Goal: Information Seeking & Learning: Learn about a topic

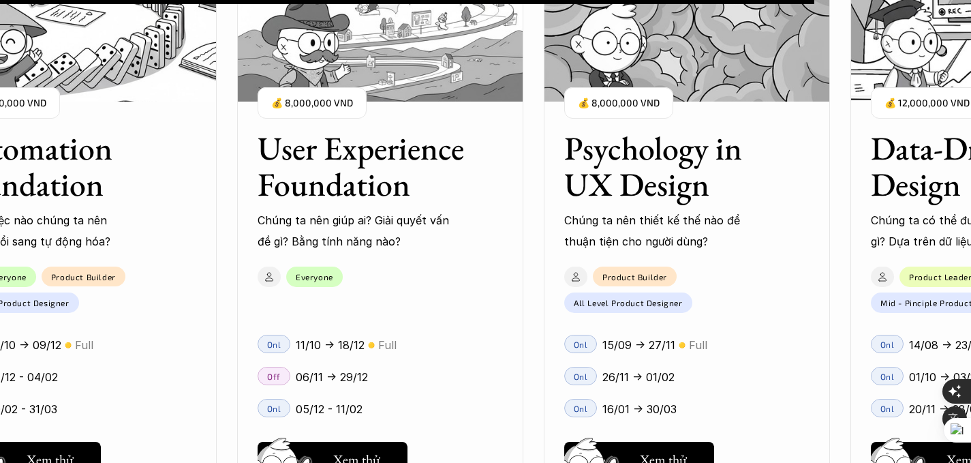
scroll to position [12531, 0]
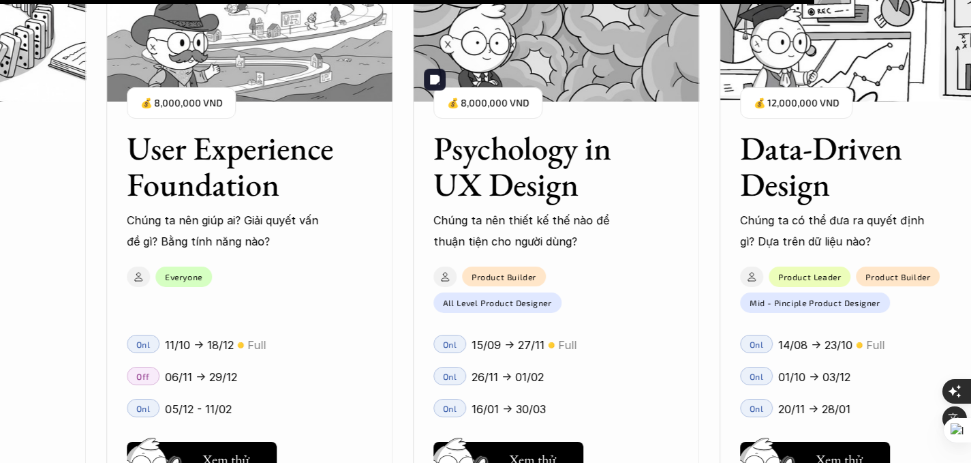
click at [641, 57] on img at bounding box center [556, 33] width 286 height 136
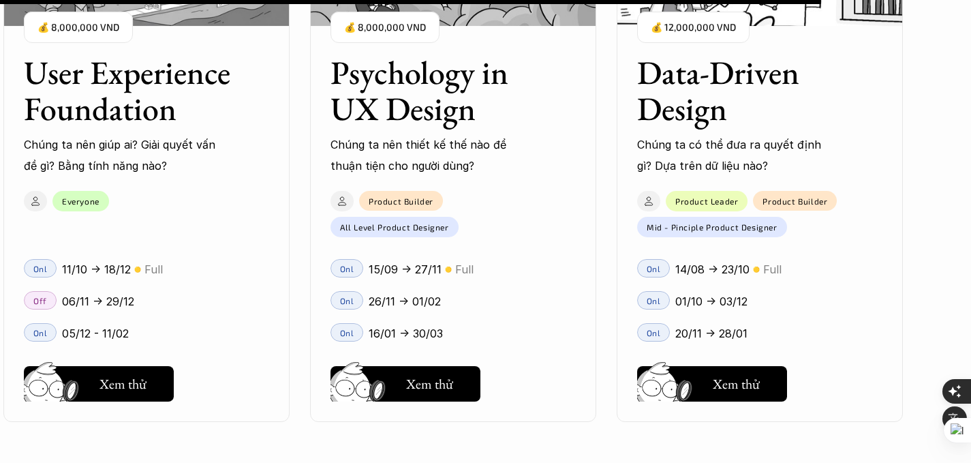
scroll to position [12637, 0]
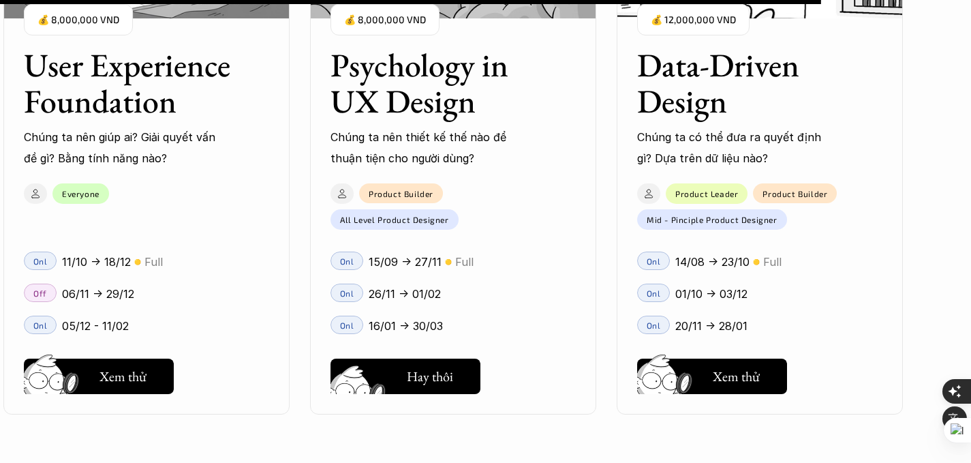
click at [465, 375] on button "Hay thôi Xem thử" at bounding box center [405, 375] width 150 height 35
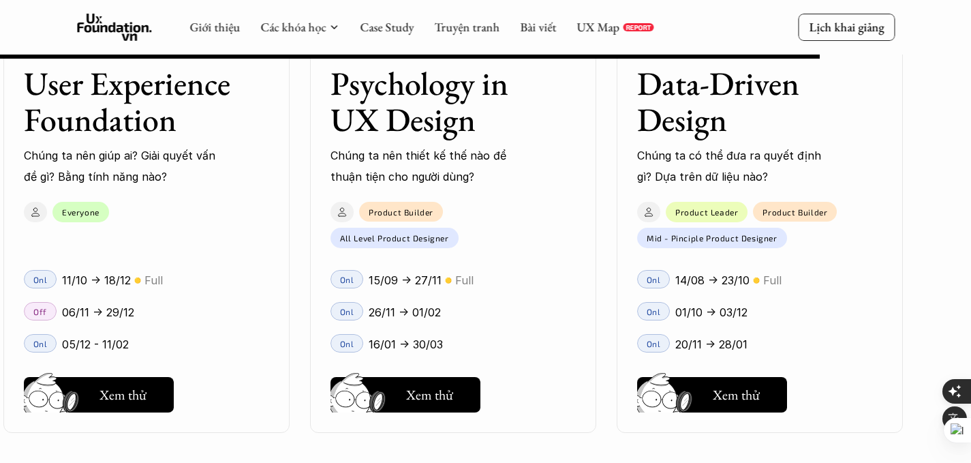
scroll to position [12621, 0]
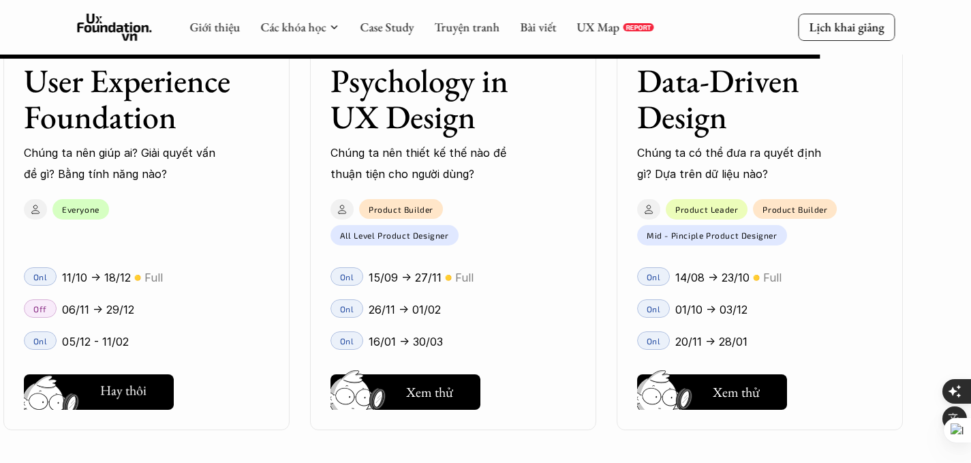
click at [149, 395] on button "Hay thôi Xem thử" at bounding box center [99, 391] width 150 height 35
click at [715, 389] on h5 "Xem thử" at bounding box center [736, 392] width 47 height 19
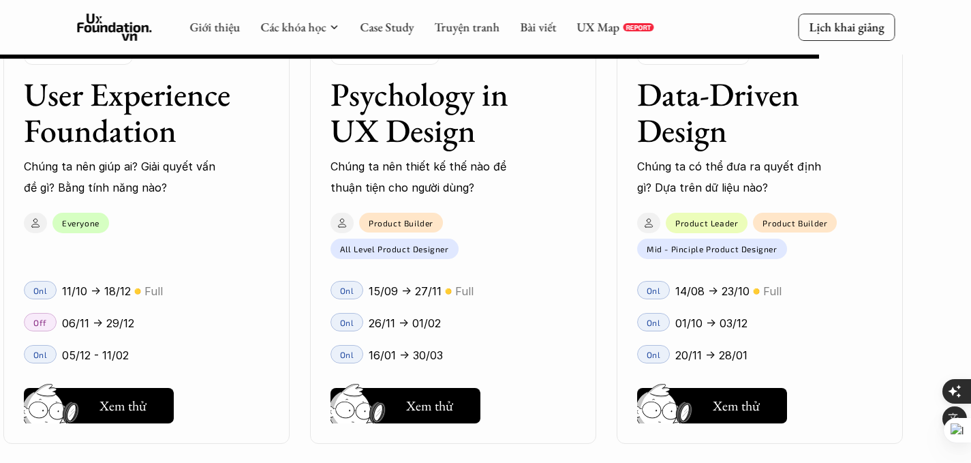
scroll to position [12605, 0]
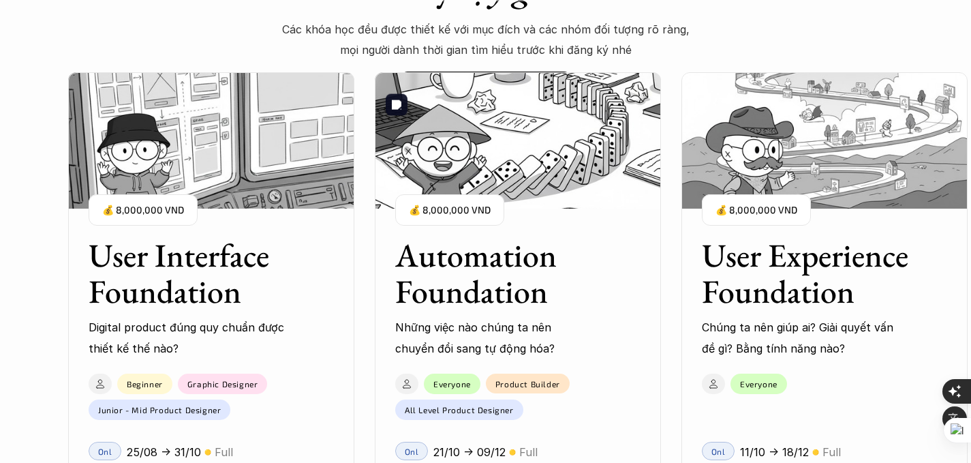
scroll to position [1137, 0]
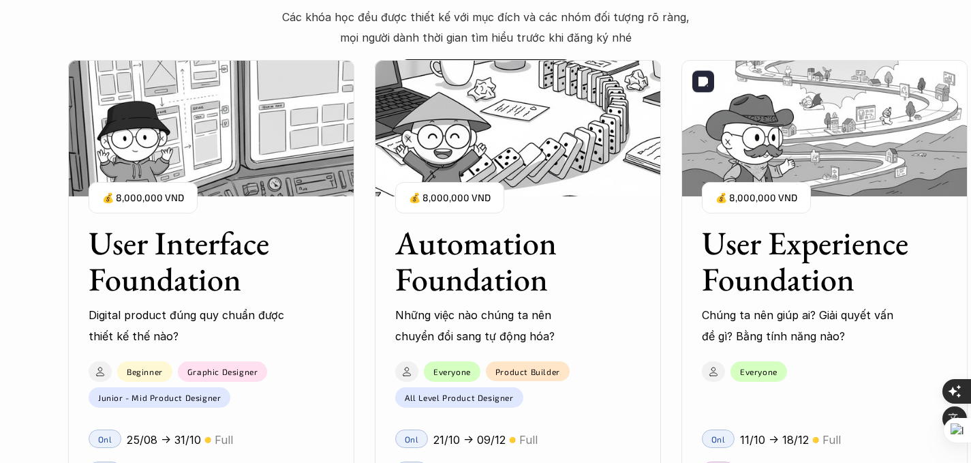
click at [805, 133] on img at bounding box center [824, 128] width 286 height 136
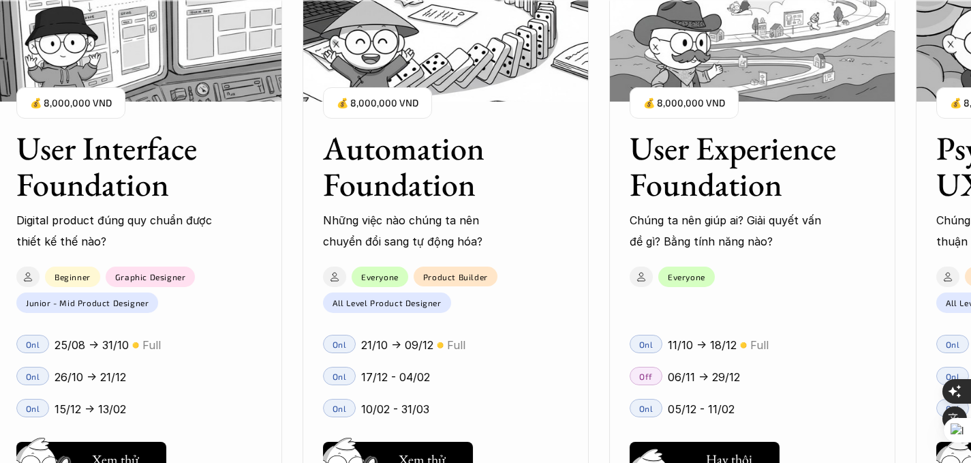
click at [748, 448] on button "Hay thôi Xem thử" at bounding box center [705, 459] width 150 height 35
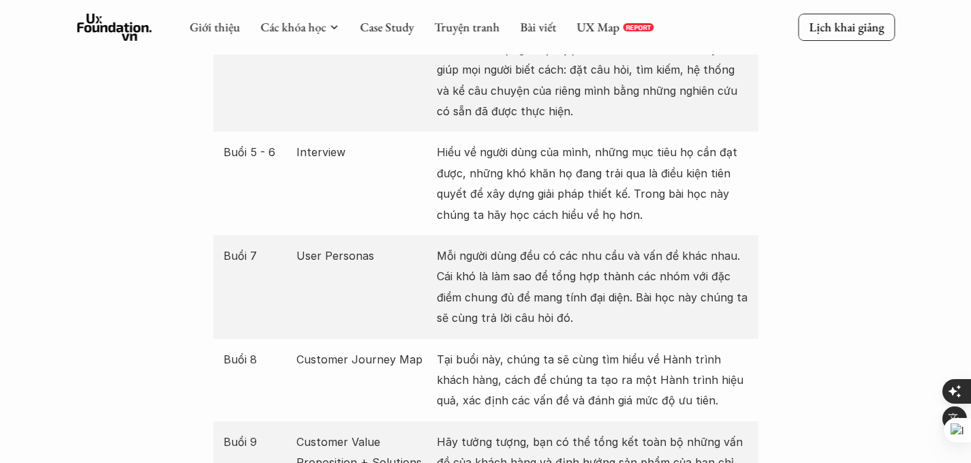
scroll to position [1903, 0]
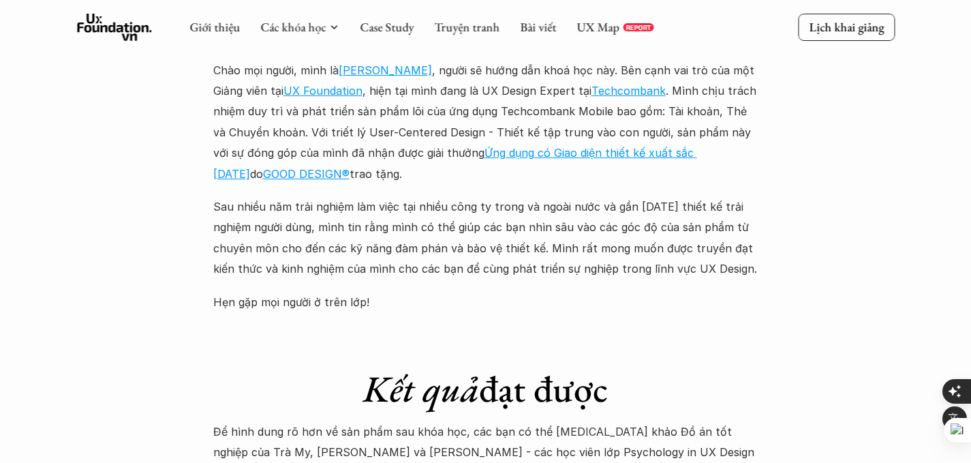
scroll to position [3587, 0]
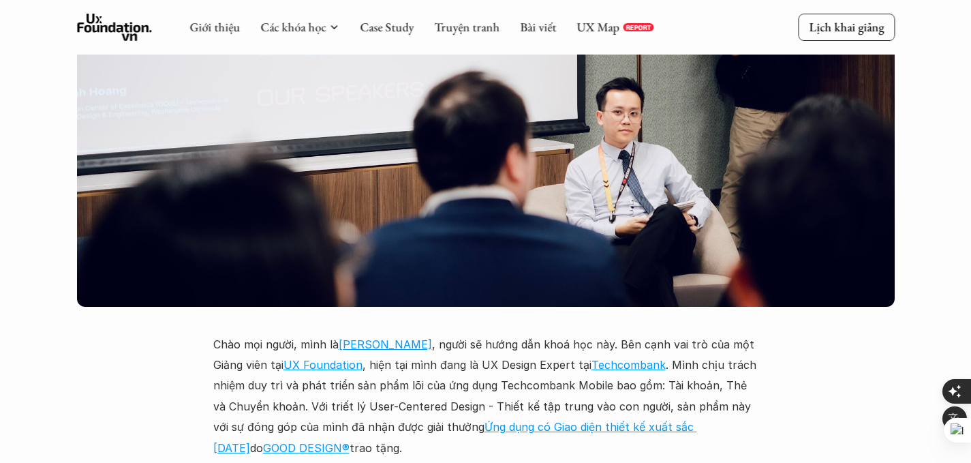
click at [404, 337] on link "Vũ Tuyên Hoàng" at bounding box center [385, 344] width 93 height 14
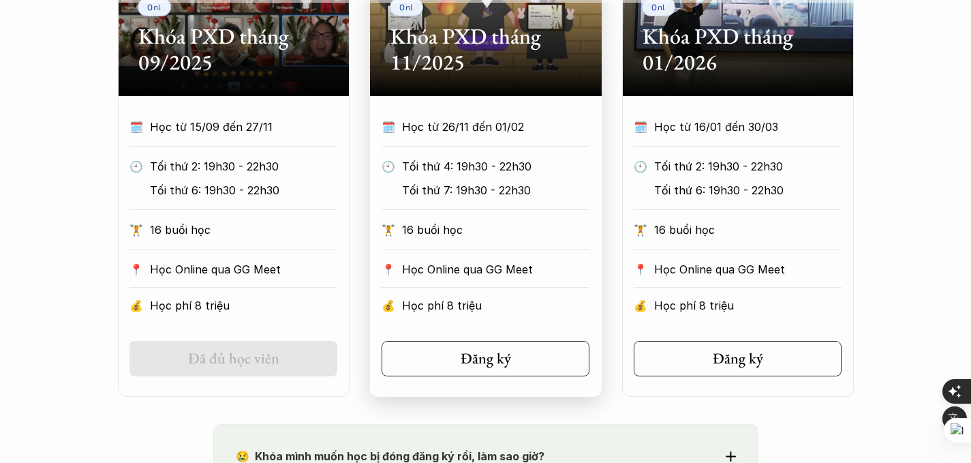
scroll to position [678, 0]
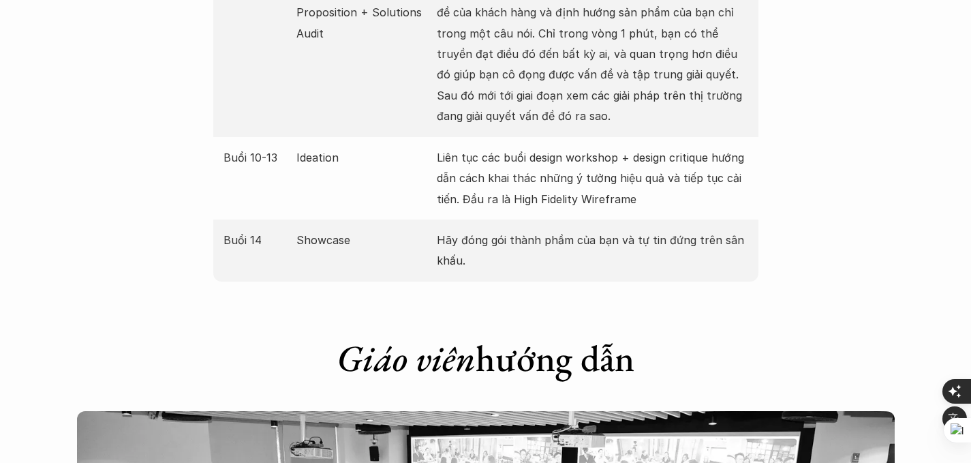
scroll to position [2557, 0]
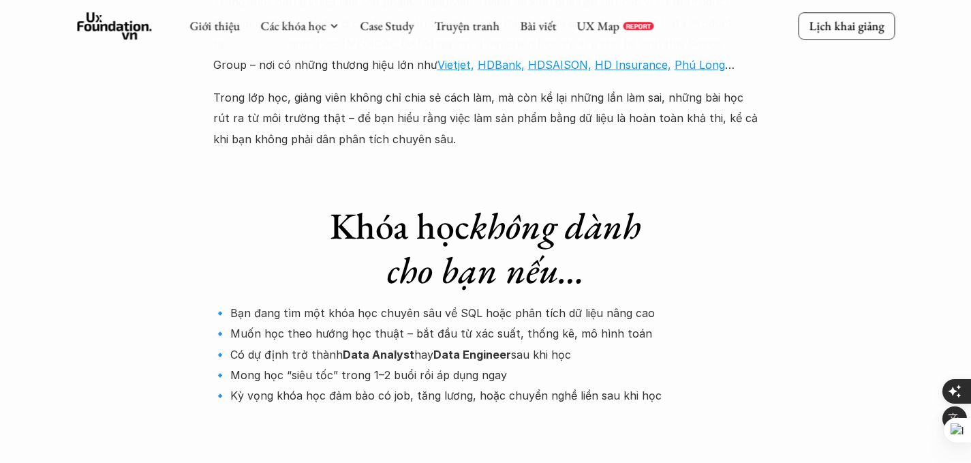
scroll to position [4955, 0]
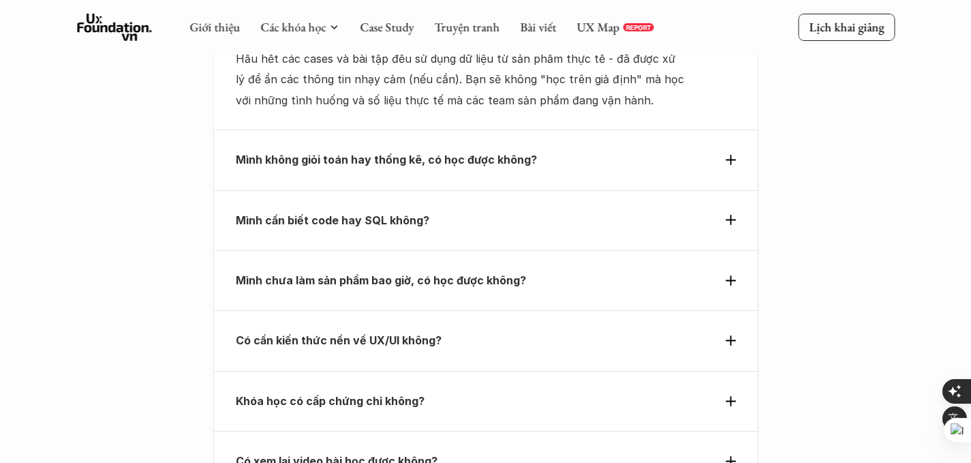
click at [548, 270] on p "Mình chưa làm sản phẩm bao giờ, có học được không?" at bounding box center [461, 280] width 450 height 20
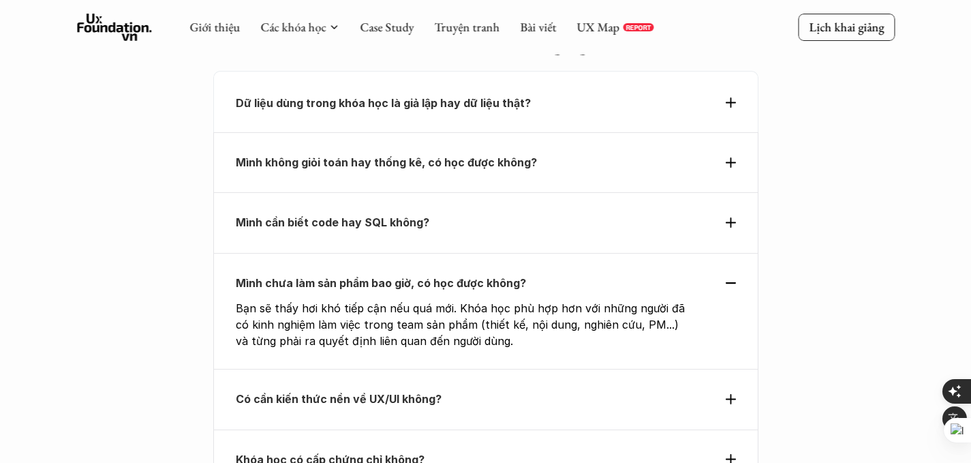
scroll to position [4779, 0]
click at [583, 388] on p "Có cần kiến thức nền về UX/UI không?" at bounding box center [461, 398] width 450 height 20
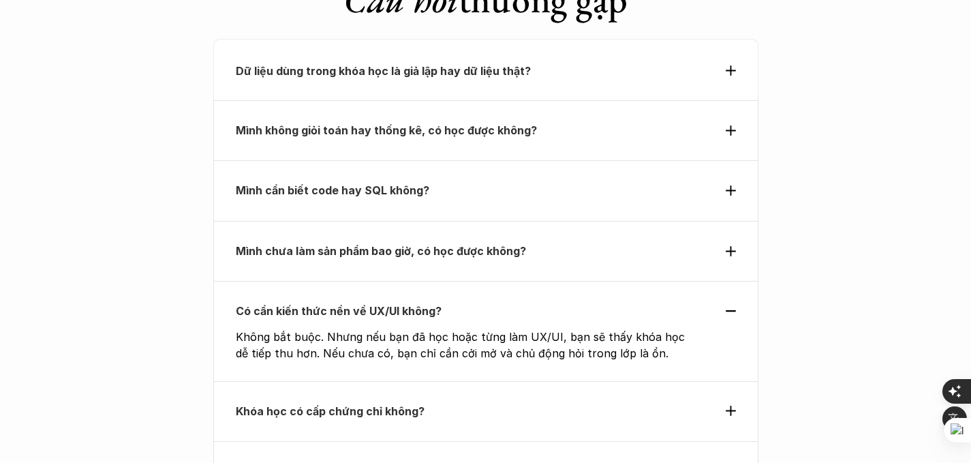
click at [578, 401] on p "Khóa học có cấp chứng chỉ không?" at bounding box center [461, 411] width 450 height 20
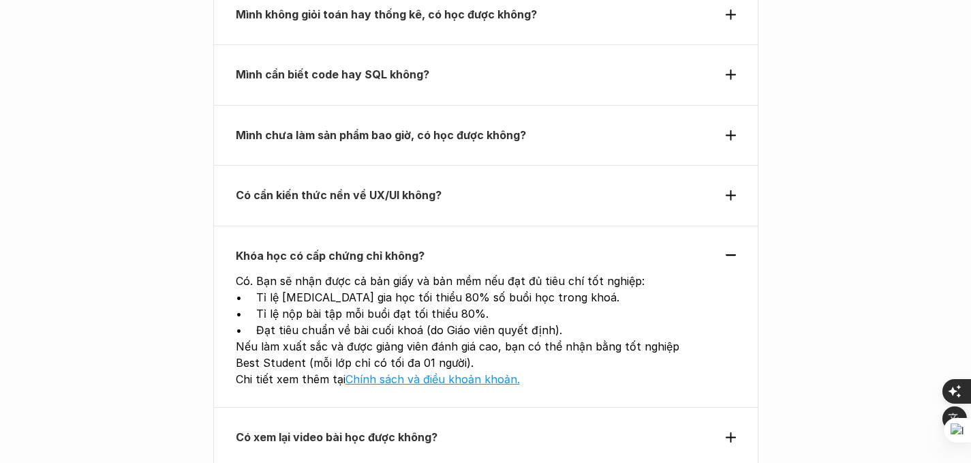
click at [599, 407] on div "Có xem lại video bài học được không?" at bounding box center [485, 437] width 545 height 60
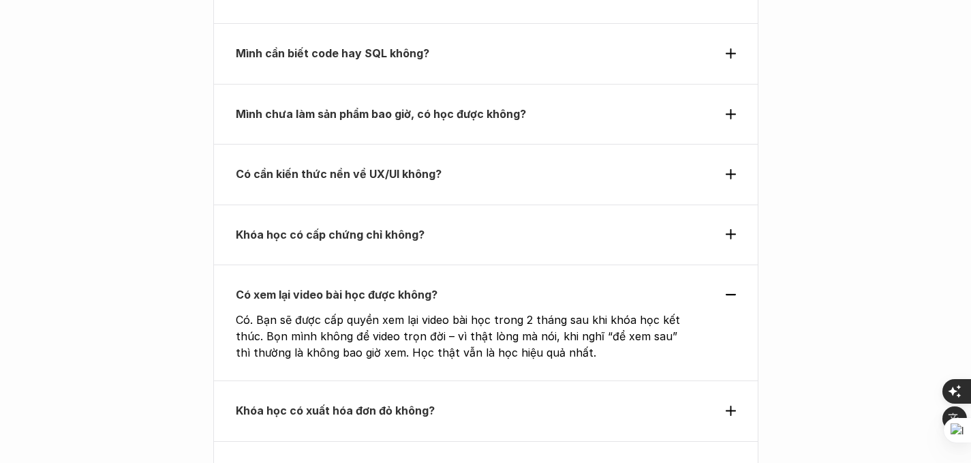
click at [602, 400] on p "Khóa học có xuất hóa đơn đỏ không?" at bounding box center [461, 410] width 450 height 20
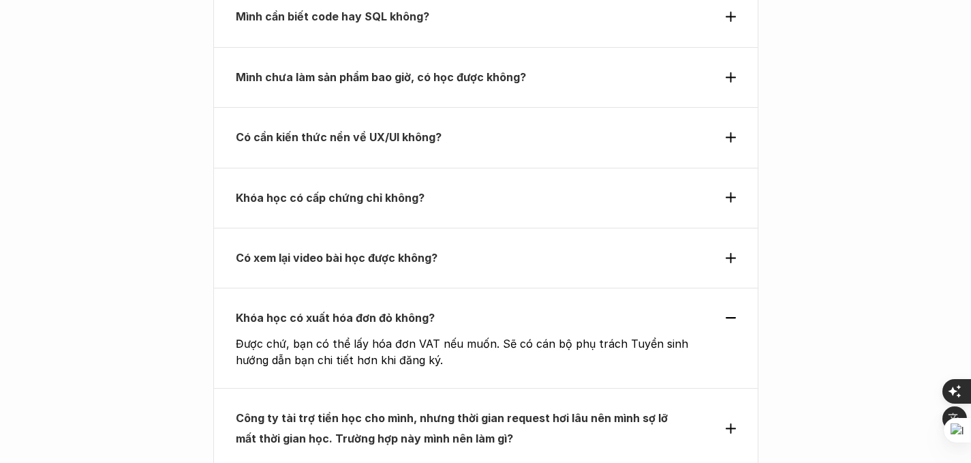
scroll to position [4988, 0]
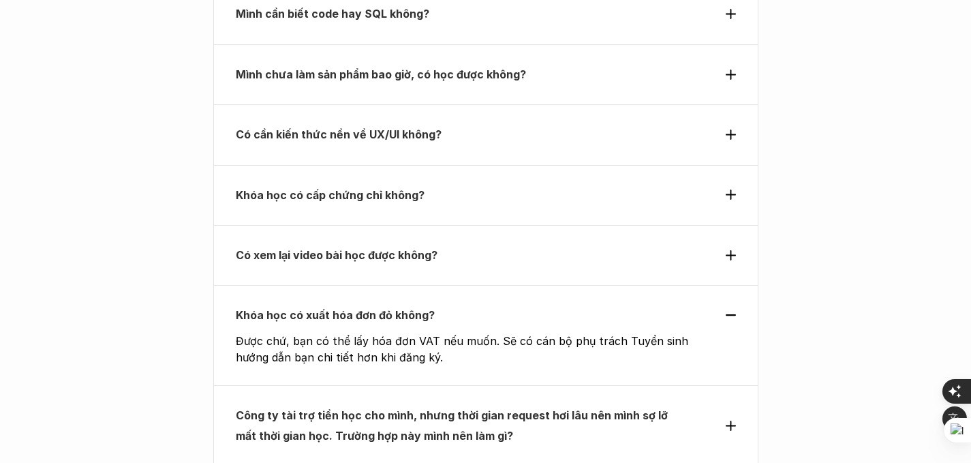
click at [615, 405] on p "Công ty tài trợ tiền học cho mình, nhưng thời gian request hơi lâu nên mình sợ …" at bounding box center [461, 426] width 450 height 42
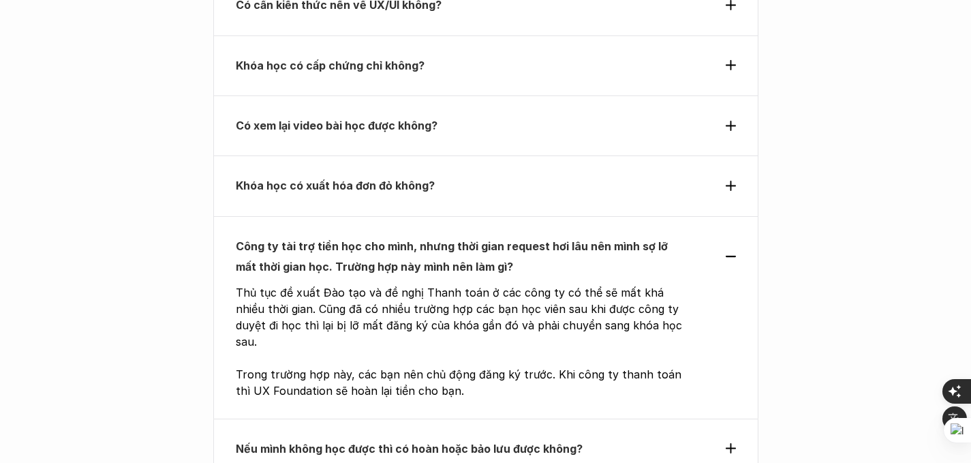
scroll to position [5118, 0]
click at [615, 437] on p "Nếu mình không học được thì có hoàn hoặc bảo lưu được không?" at bounding box center [461, 447] width 450 height 20
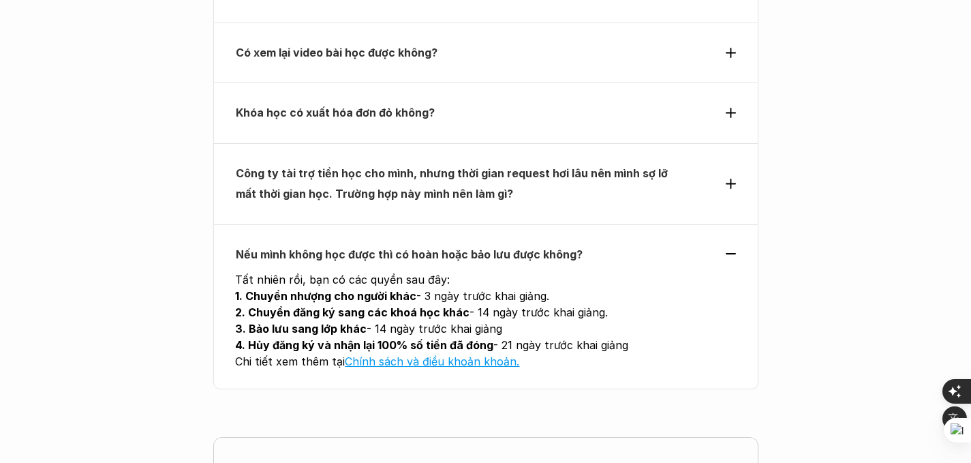
scroll to position [5212, 0]
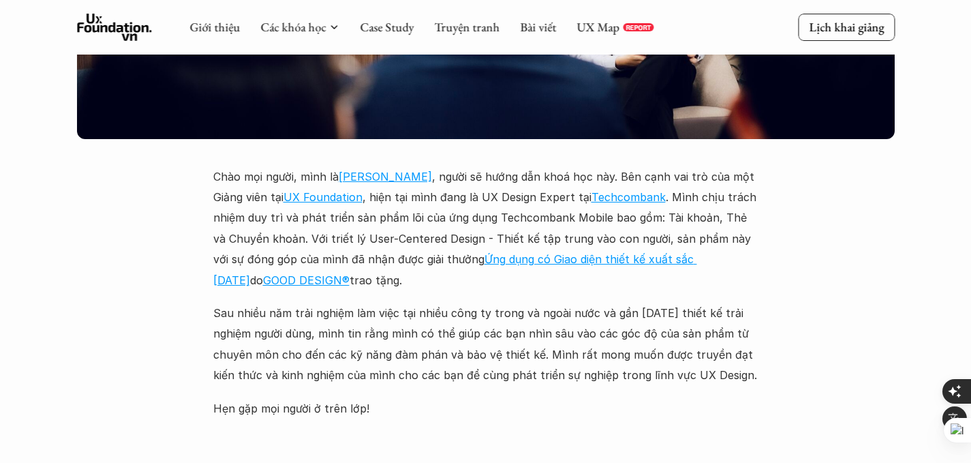
scroll to position [3753, 0]
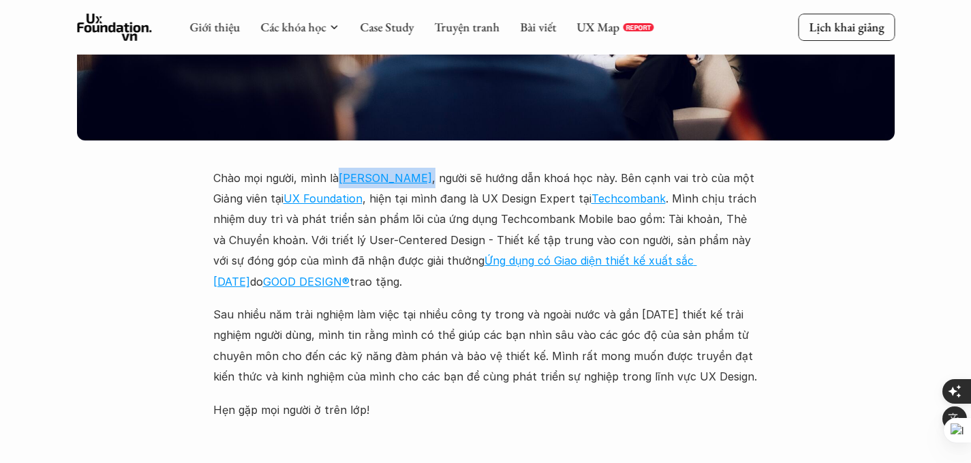
drag, startPoint x: 427, startPoint y: 124, endPoint x: 337, endPoint y: 121, distance: 90.0
click at [337, 168] on p "Chào mọi người, mình là [PERSON_NAME] , người sẽ hướng dẫn khoá học này. Bên cạ…" at bounding box center [485, 230] width 545 height 124
copy p "[PERSON_NAME] ,"
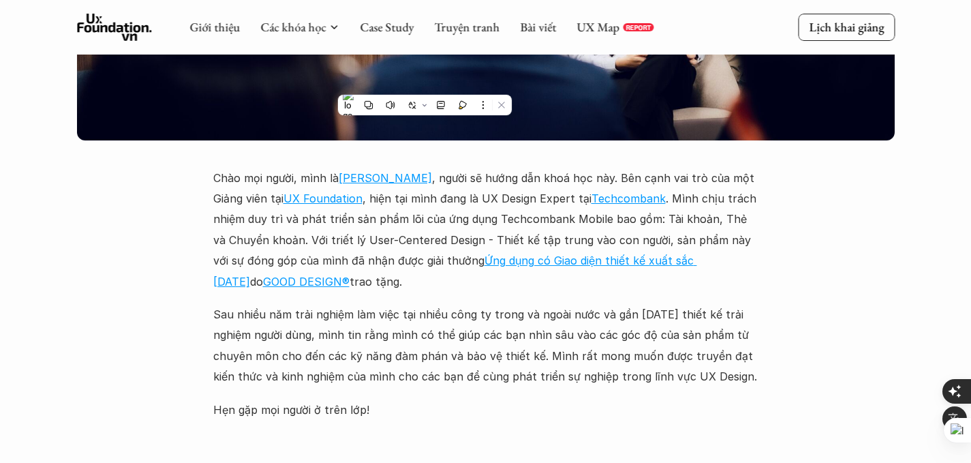
click at [619, 304] on p "Sau nhiều năm trải nghiệm làm việc tại nhiều công ty trong và ngoài nước và gần…" at bounding box center [485, 345] width 545 height 83
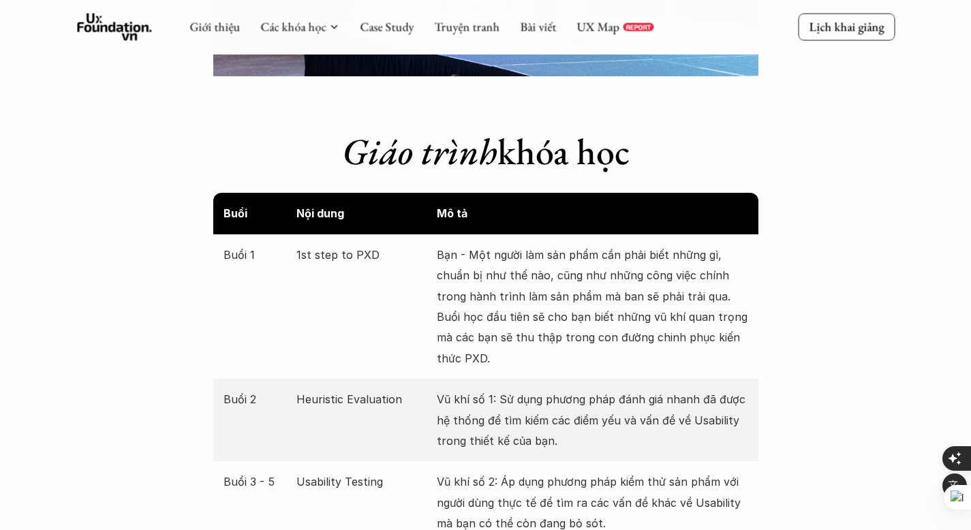
scroll to position [1960, 0]
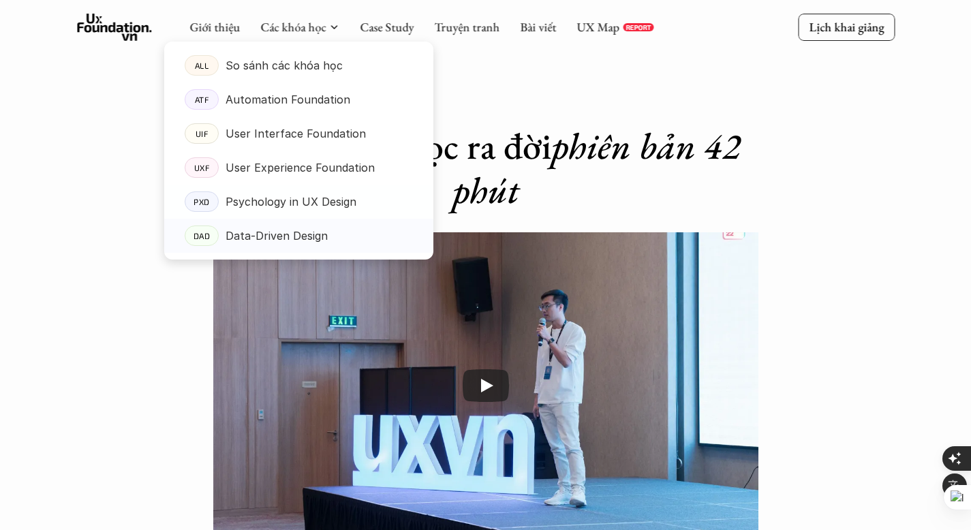
click at [303, 232] on p "Data-Driven Design" at bounding box center [277, 236] width 102 height 20
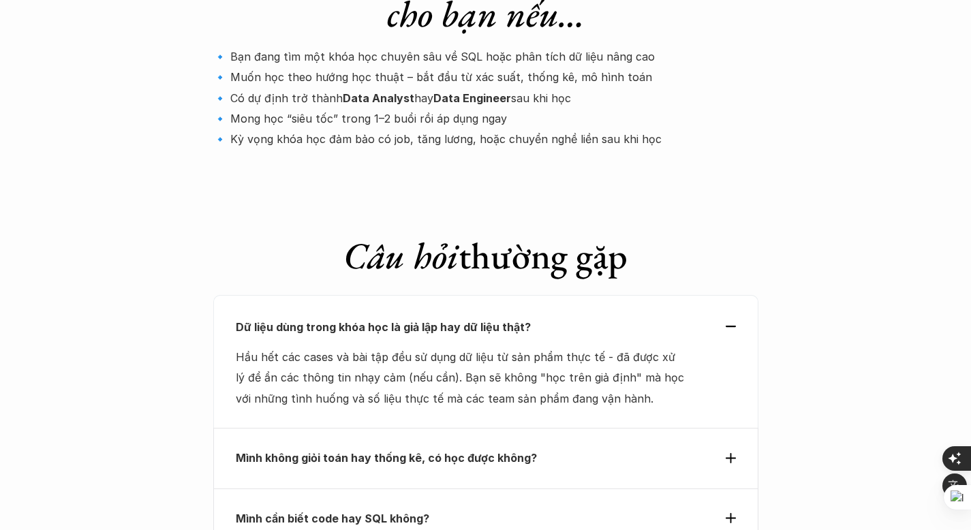
scroll to position [4559, 0]
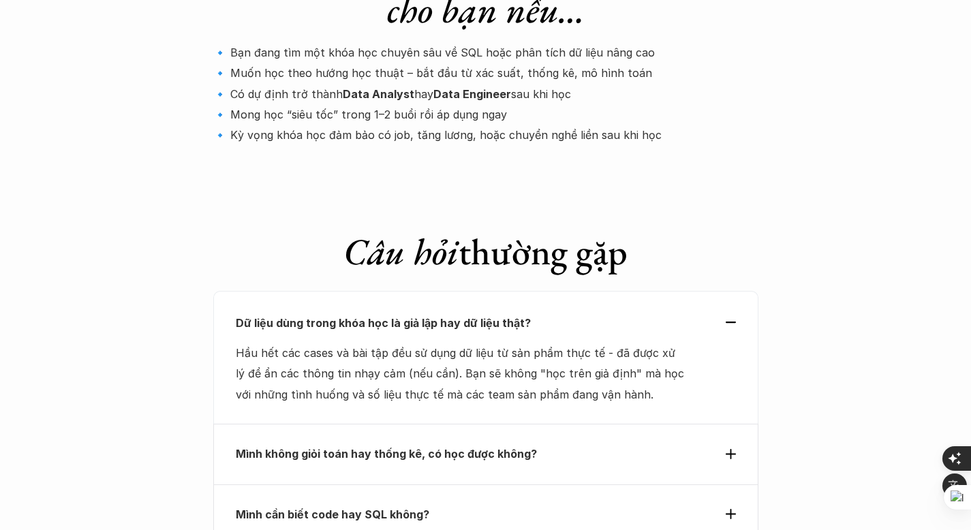
click at [337, 447] on strong "Mình không giỏi toán hay thống kê, có học được không?" at bounding box center [386, 454] width 301 height 14
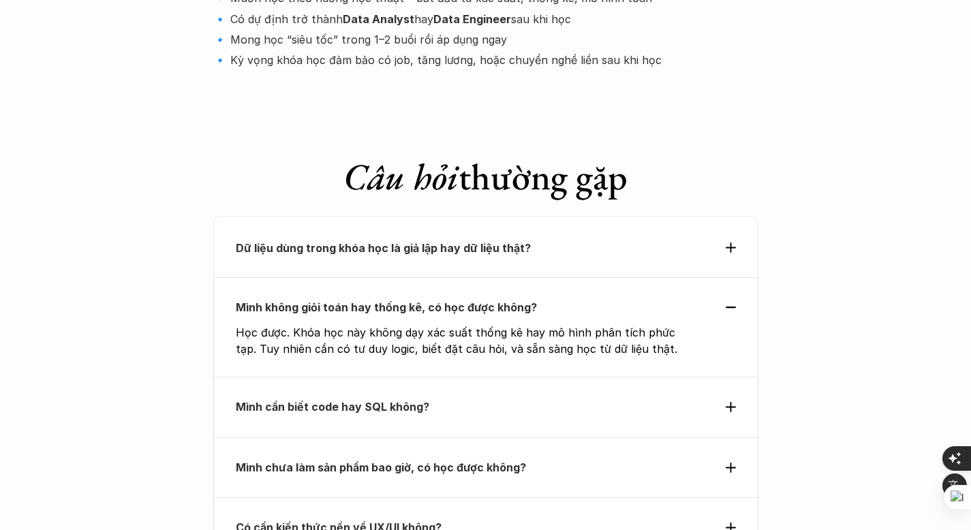
scroll to position [4642, 0]
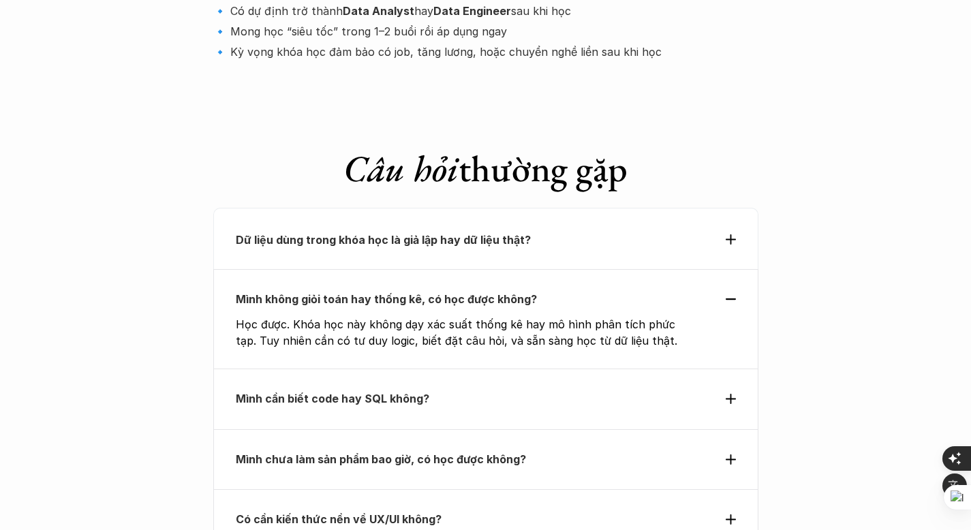
click at [363, 392] on strong "Mình cần biết code hay SQL không?" at bounding box center [333, 399] width 194 height 14
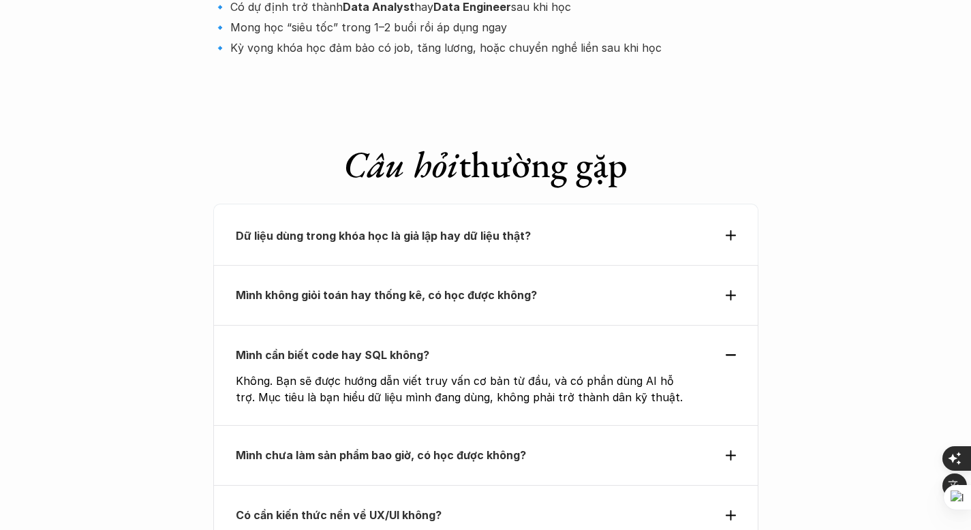
scroll to position [4647, 0]
click at [387, 448] on strong "Mình chưa làm sản phẩm bao giờ, có học được không?" at bounding box center [381, 455] width 290 height 14
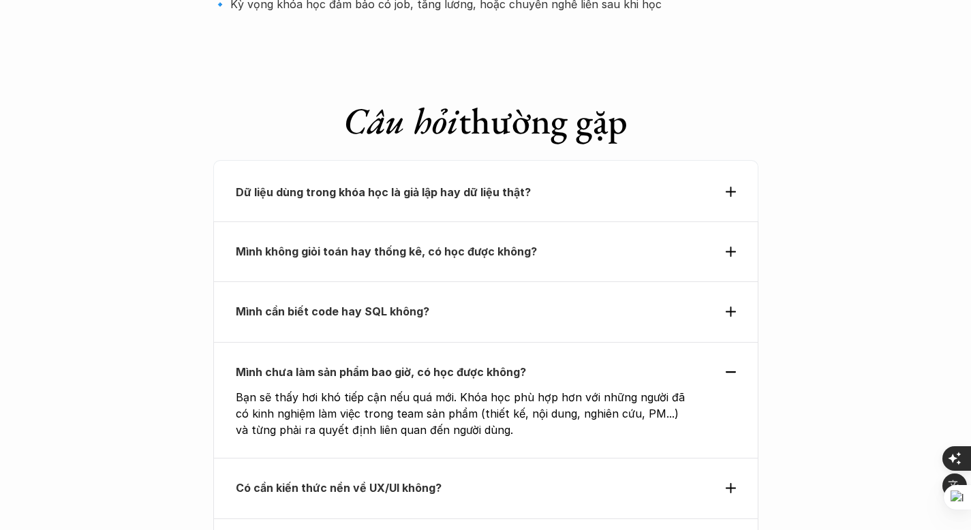
scroll to position [4694, 0]
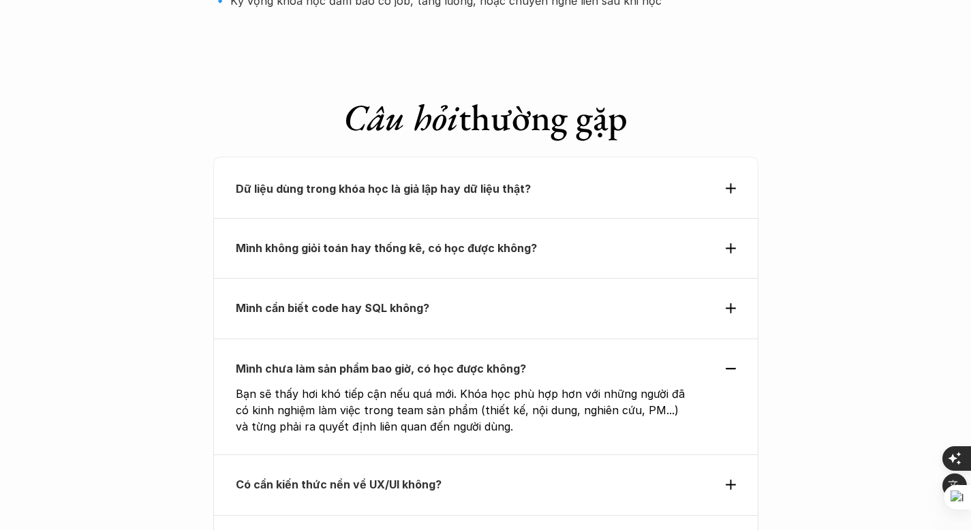
click at [405, 462] on strong "Có cần kiến thức nền về UX/UI không?" at bounding box center [339, 485] width 206 height 14
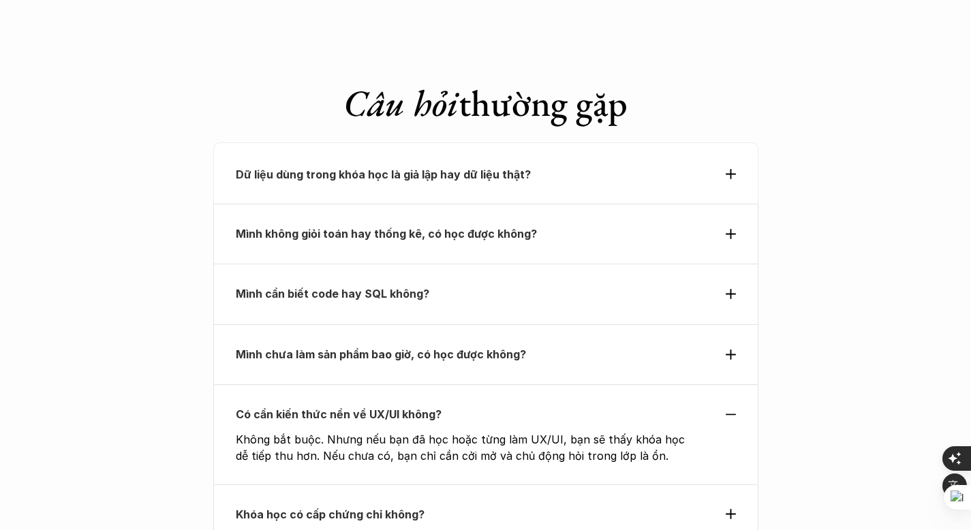
scroll to position [4711, 0]
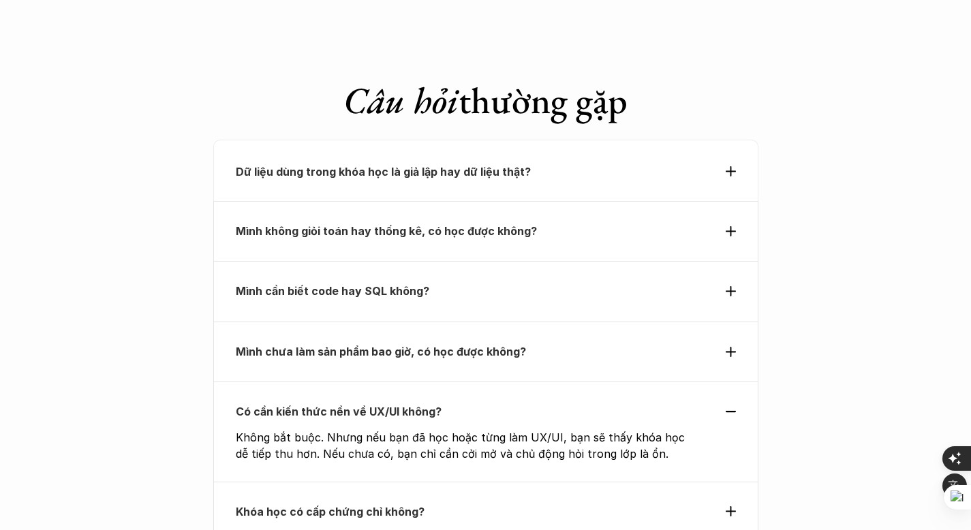
click at [421, 462] on div "Khóa học có cấp chứng chỉ không?" at bounding box center [485, 512] width 545 height 60
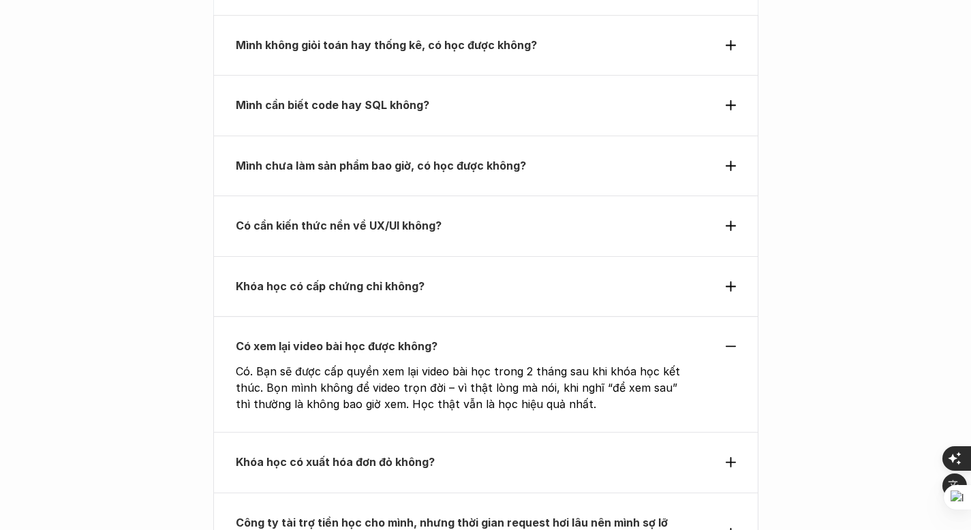
scroll to position [4897, 0]
click at [433, 451] on p "Khóa học có xuất hóa đơn đỏ không?" at bounding box center [461, 461] width 450 height 20
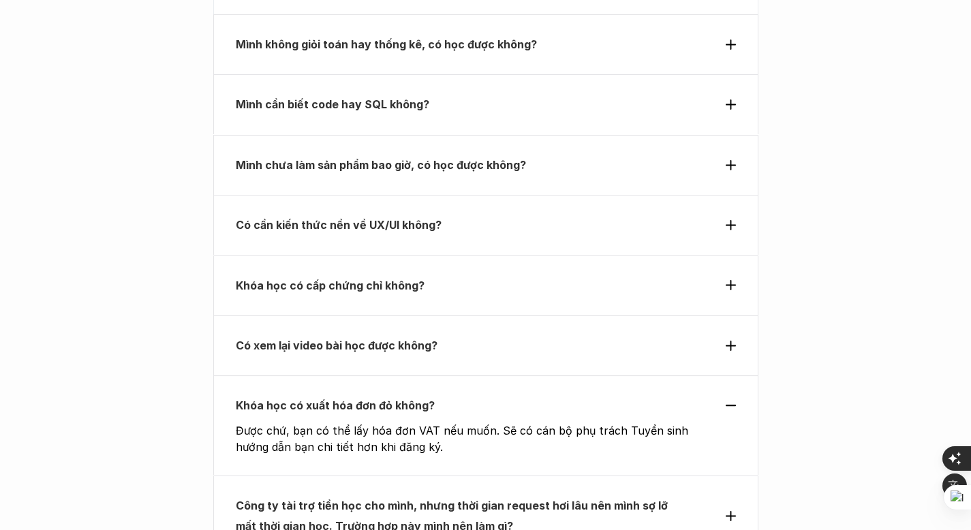
click at [446, 462] on strong "Công ty tài trợ tiền học cho mình, nhưng thời gian request hơi lâu nên mình sợ …" at bounding box center [453, 516] width 435 height 34
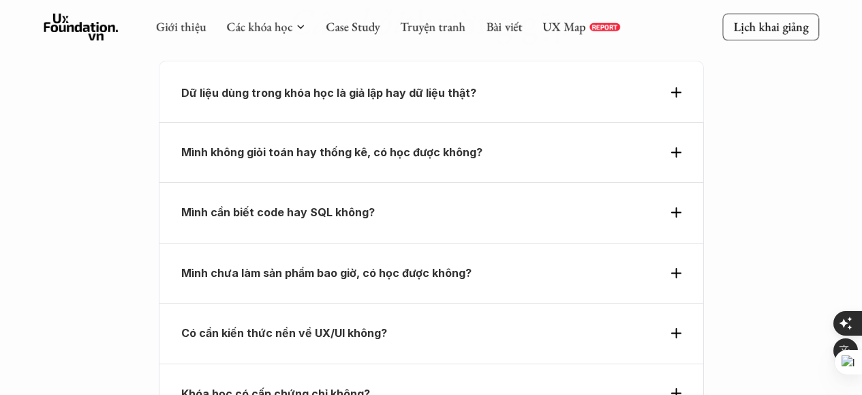
scroll to position [4907, 0]
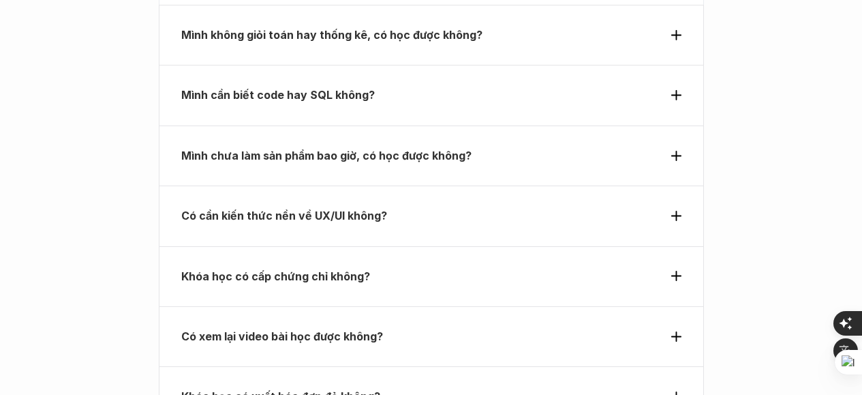
click at [482, 366] on div "Khóa học có xuất hóa đơn đỏ không?" at bounding box center [431, 396] width 545 height 60
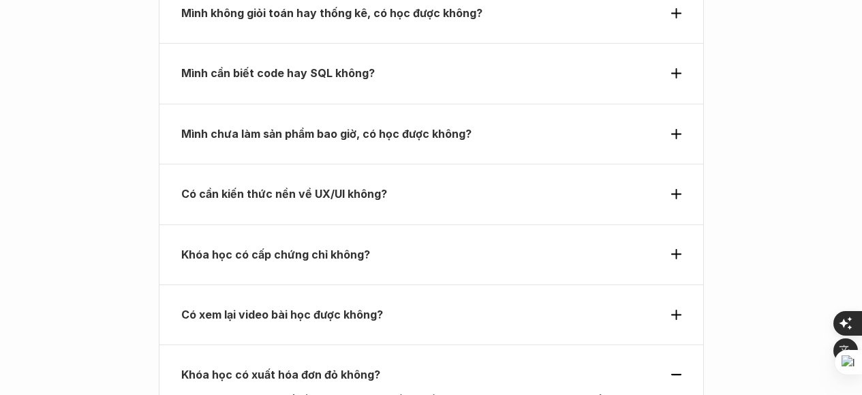
scroll to position [4929, 0]
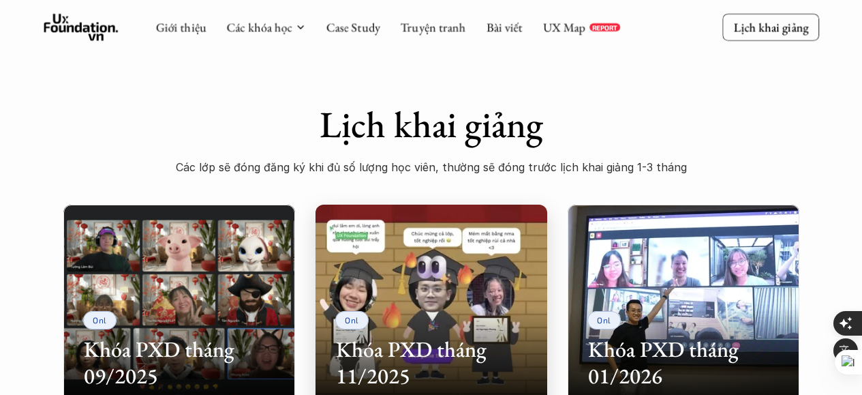
scroll to position [344, 0]
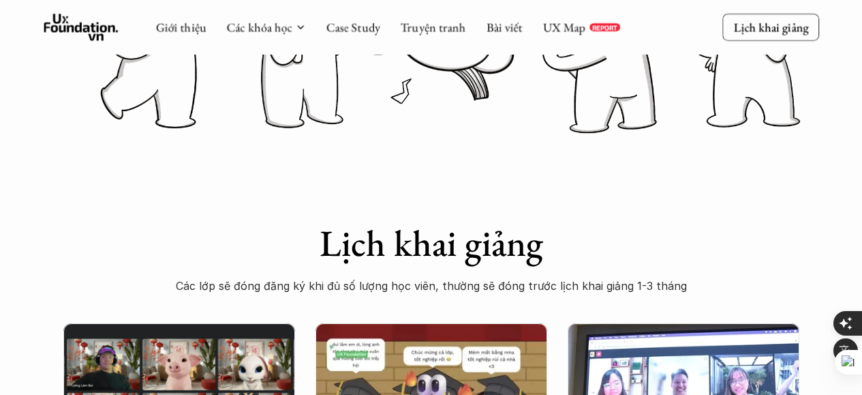
click at [617, 189] on div "Lịch khai giảng Các lớp sẽ đóng đăng ký khi đủ số lượng học viên, thường sẽ đón…" at bounding box center [431, 230] width 545 height 129
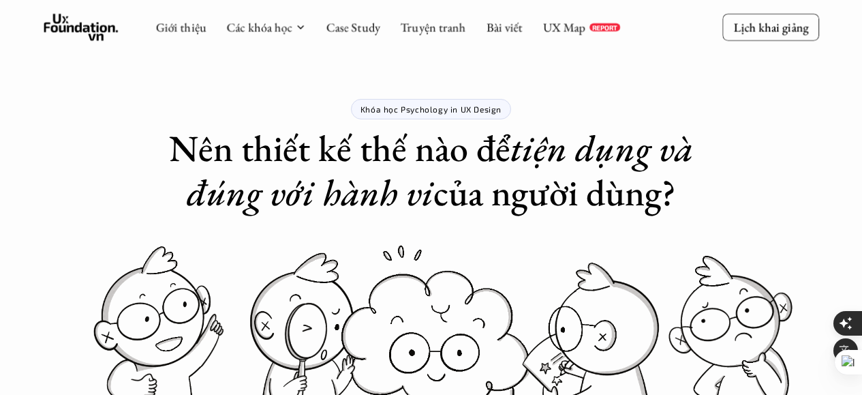
scroll to position [0, 0]
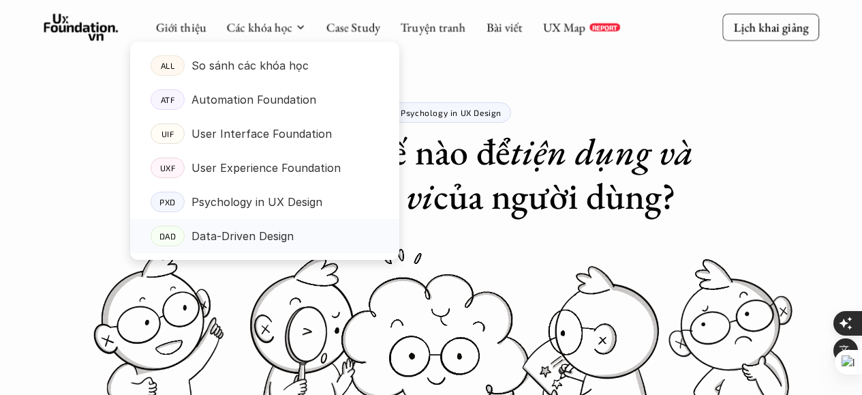
click at [267, 229] on p "Data-Driven Design" at bounding box center [242, 236] width 102 height 20
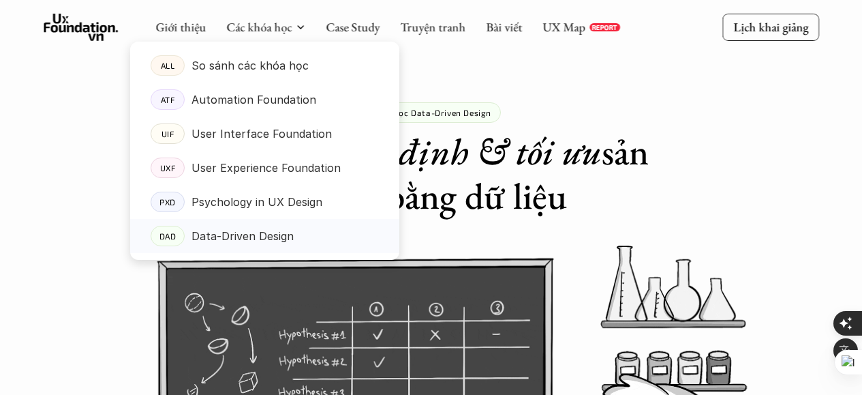
click at [273, 238] on p "Data-Driven Design" at bounding box center [242, 236] width 102 height 20
click at [275, 224] on link "DAD Data-Driven Design" at bounding box center [264, 236] width 269 height 34
click at [273, 236] on p "Data-Driven Design" at bounding box center [242, 236] width 102 height 20
click at [274, 236] on p "Data-Driven Design" at bounding box center [242, 236] width 102 height 20
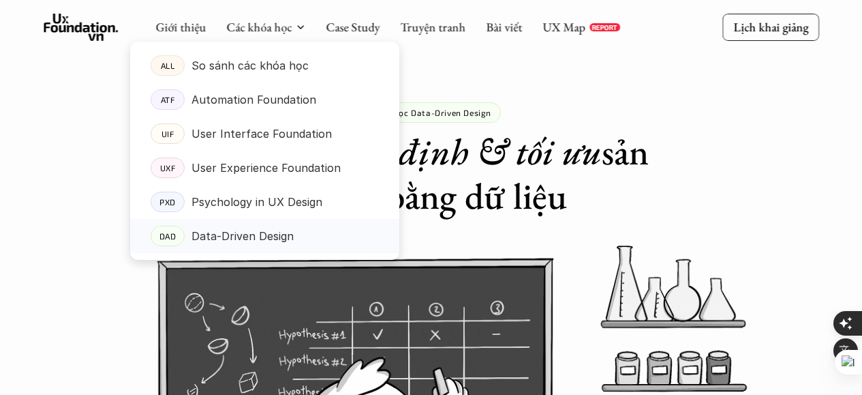
click at [274, 236] on p "Data-Driven Design" at bounding box center [242, 236] width 102 height 20
click at [260, 236] on p "Data-Driven Design" at bounding box center [242, 236] width 102 height 20
click at [259, 236] on p "Data-Driven Design" at bounding box center [242, 236] width 102 height 20
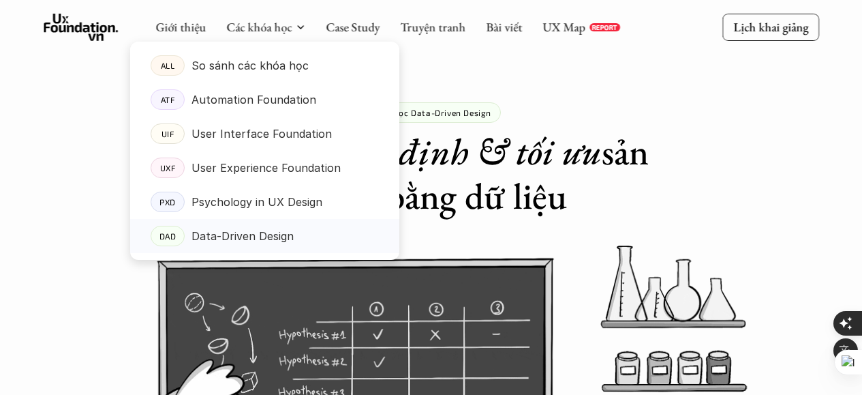
click at [254, 229] on p "Data-Driven Design" at bounding box center [242, 236] width 102 height 20
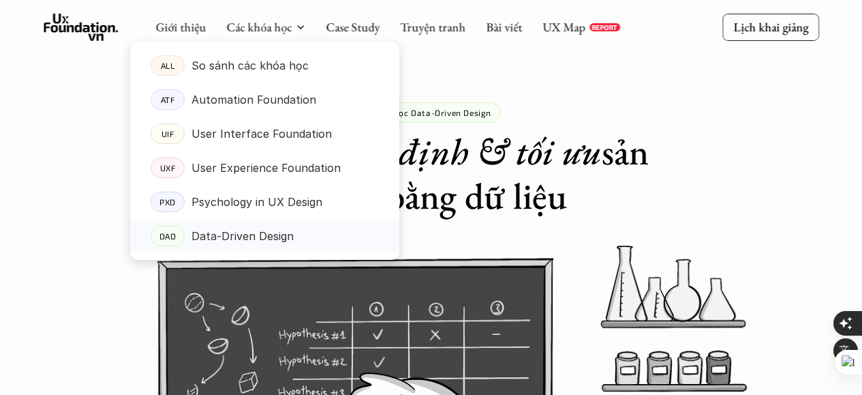
click at [254, 229] on p "Data-Driven Design" at bounding box center [242, 236] width 102 height 20
click at [253, 237] on p "Data-Driven Design" at bounding box center [242, 236] width 102 height 20
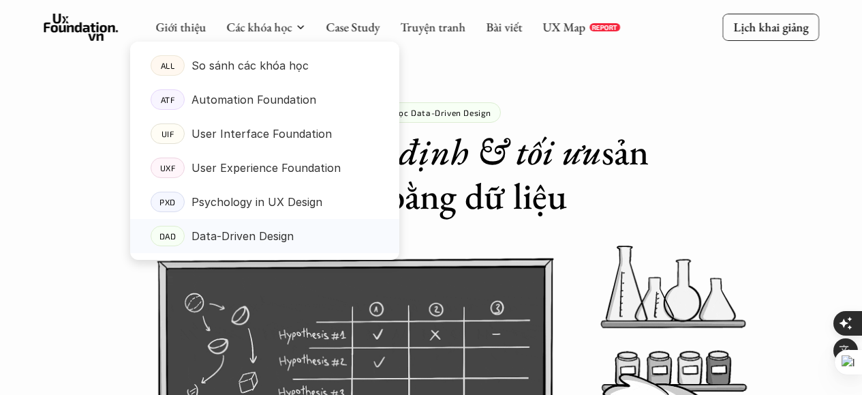
click at [256, 232] on p "Data-Driven Design" at bounding box center [242, 236] width 102 height 20
click at [256, 230] on p "Data-Driven Design" at bounding box center [242, 236] width 102 height 20
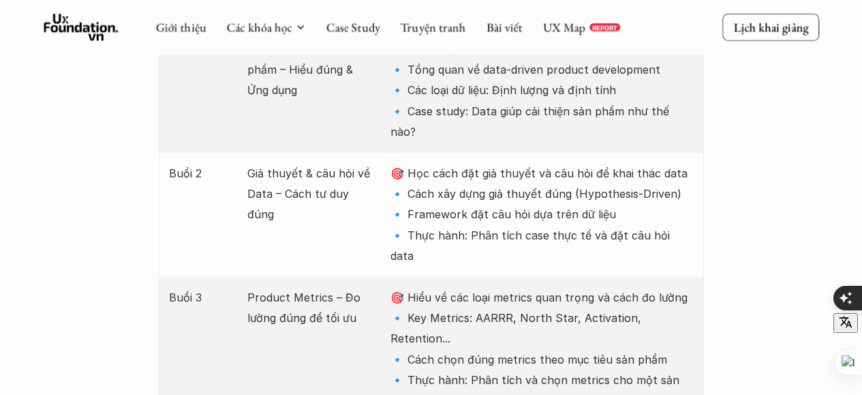
scroll to position [1689, 0]
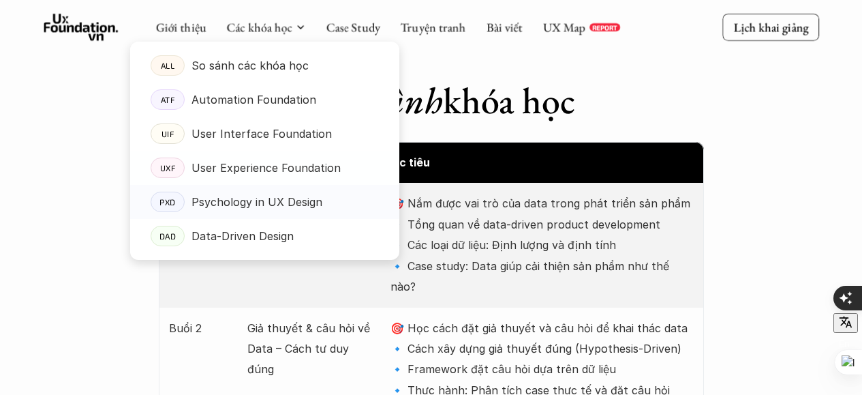
click at [271, 200] on p "Psychology in UX Design" at bounding box center [256, 201] width 131 height 20
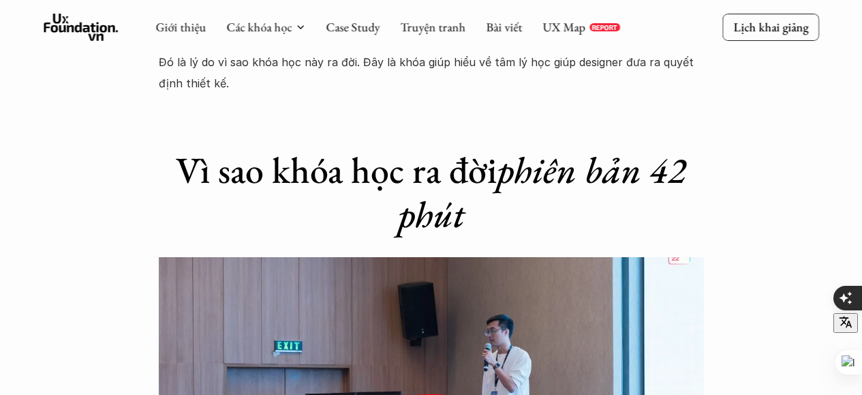
scroll to position [1583, 0]
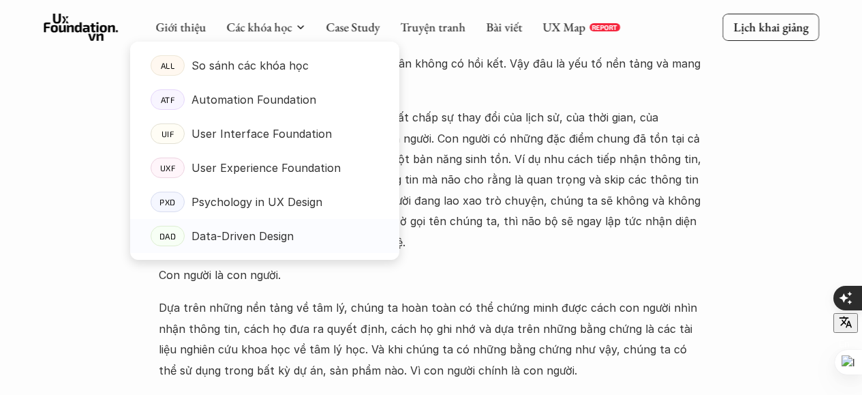
click at [297, 230] on div "Data-Driven Design" at bounding box center [284, 236] width 187 height 20
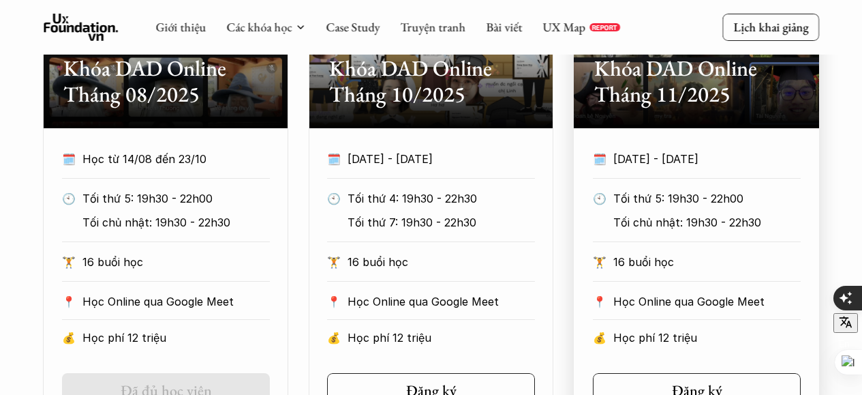
scroll to position [848, 0]
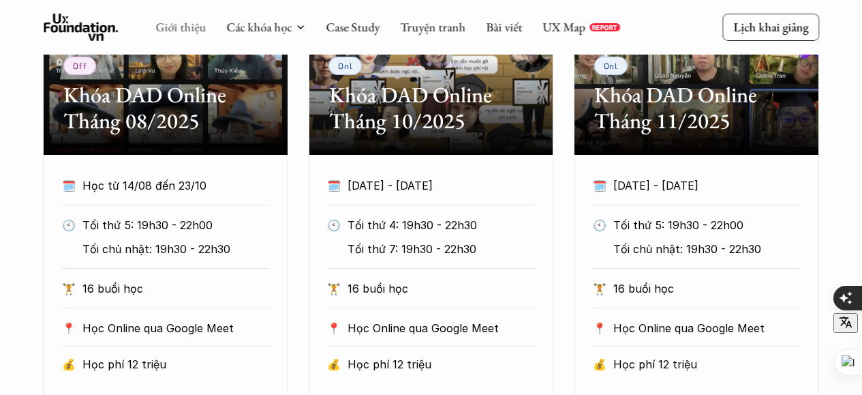
click at [187, 31] on link "Giới thiệu" at bounding box center [180, 27] width 50 height 16
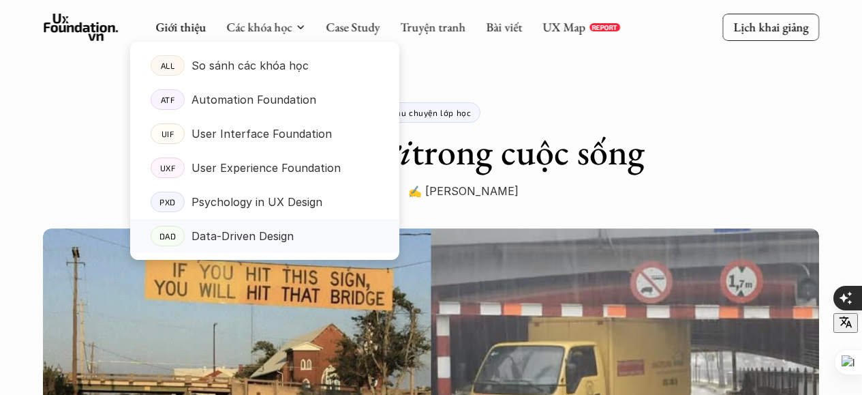
click at [253, 227] on p "Data-Driven Design" at bounding box center [242, 236] width 102 height 20
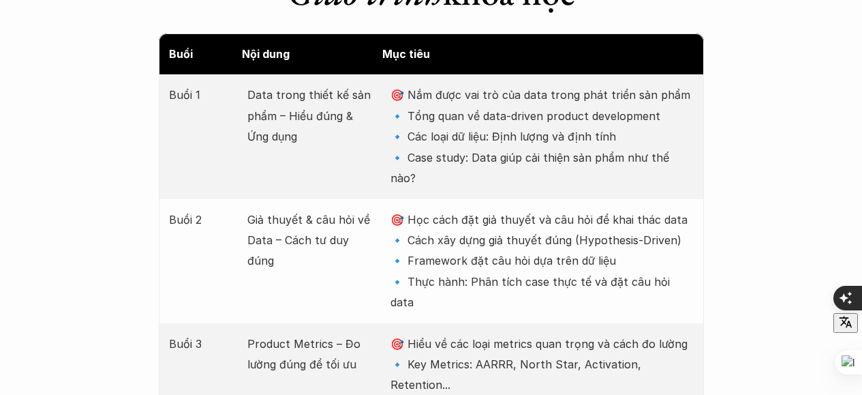
scroll to position [1801, 0]
